Goal: Find specific page/section

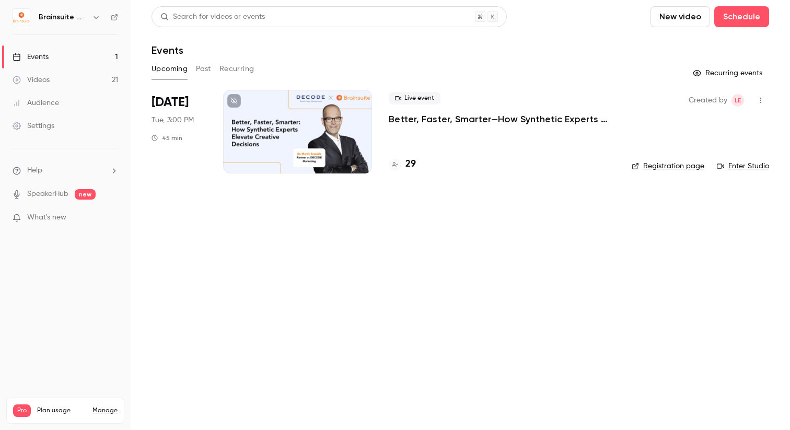
click at [478, 116] on p "Better, Faster, Smarter—How Synthetic Experts Elevate Creative Decisions" at bounding box center [502, 119] width 226 height 13
